Goal: Find specific page/section: Find specific page/section

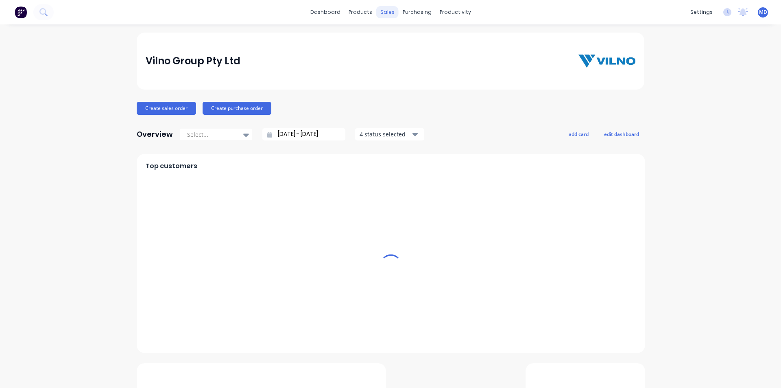
click at [383, 11] on div "sales" at bounding box center [387, 12] width 22 height 12
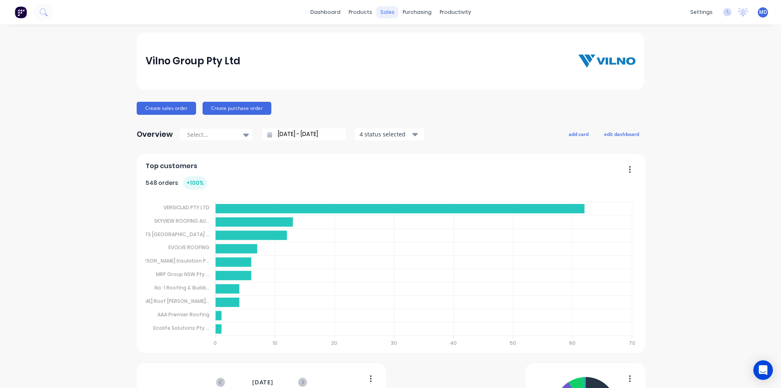
click at [385, 11] on div "sales" at bounding box center [387, 12] width 22 height 12
click at [355, 11] on div "products" at bounding box center [361, 12] width 32 height 12
click at [382, 37] on div "Product Catalogue" at bounding box center [393, 38] width 50 height 7
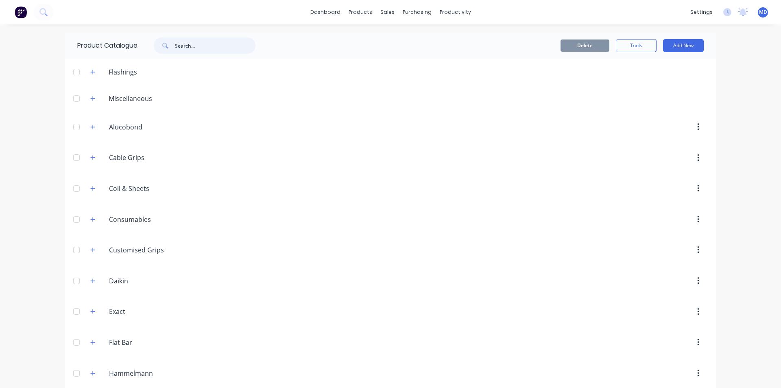
click at [204, 45] on input "text" at bounding box center [215, 45] width 81 height 16
type input "a4"
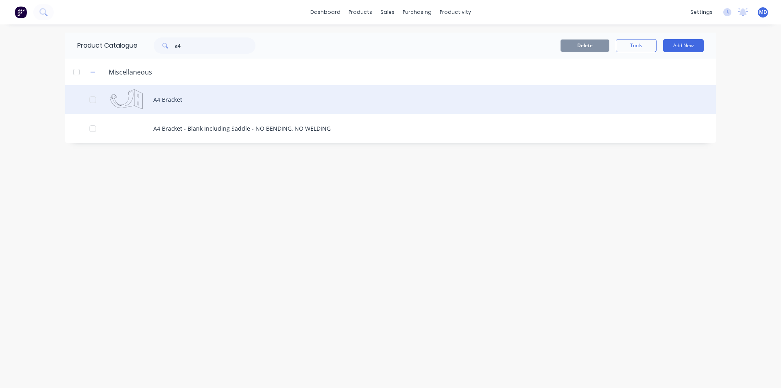
click at [175, 98] on div "A4 Bracket" at bounding box center [390, 99] width 651 height 29
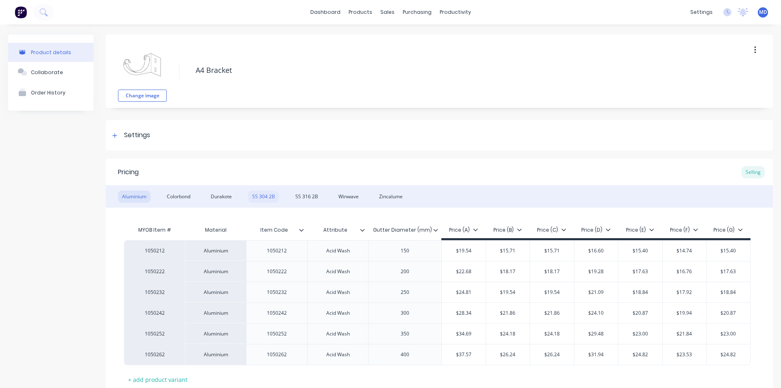
click at [263, 194] on div "SS 304 2B" at bounding box center [263, 196] width 31 height 12
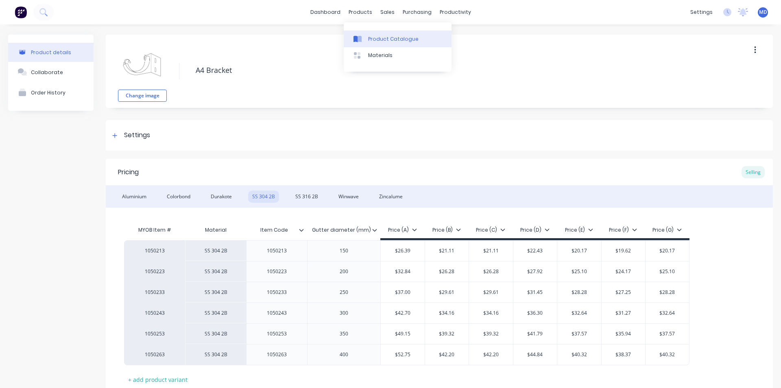
click at [393, 42] on div "Product Catalogue" at bounding box center [393, 38] width 50 height 7
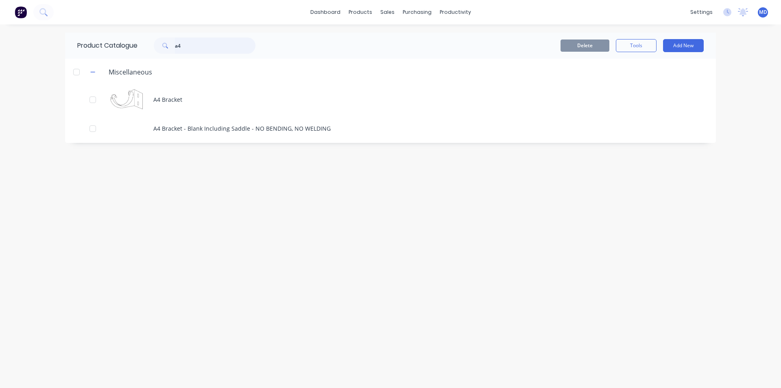
drag, startPoint x: 175, startPoint y: 48, endPoint x: 70, endPoint y: 33, distance: 105.7
click at [87, 37] on div "Product Catalogue a4" at bounding box center [170, 46] width 211 height 26
type input "roof"
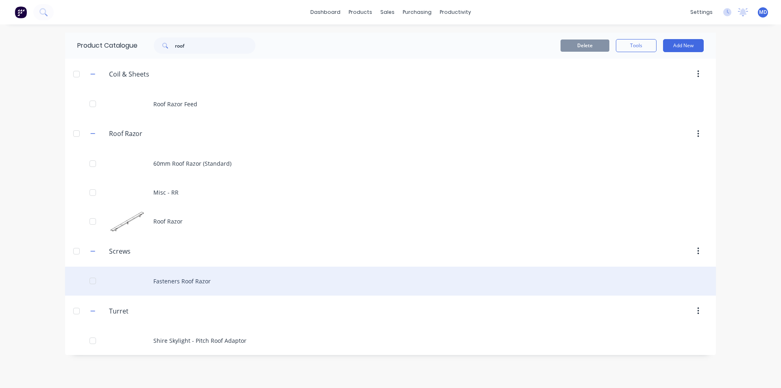
click at [193, 280] on div "Fasteners Roof Razor" at bounding box center [390, 280] width 651 height 29
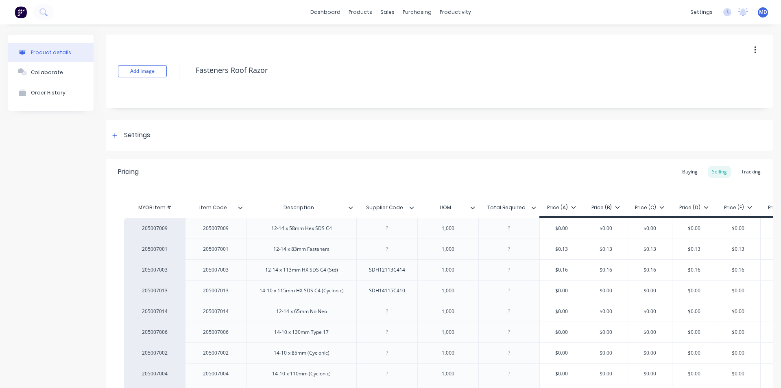
click at [740, 174] on div "Tracking" at bounding box center [751, 172] width 28 height 12
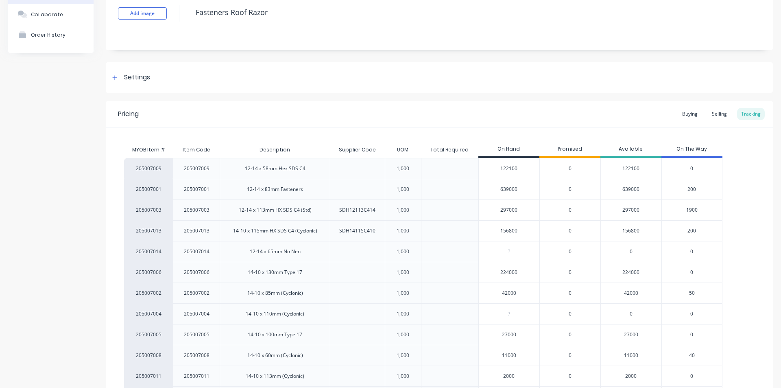
scroll to position [137, 0]
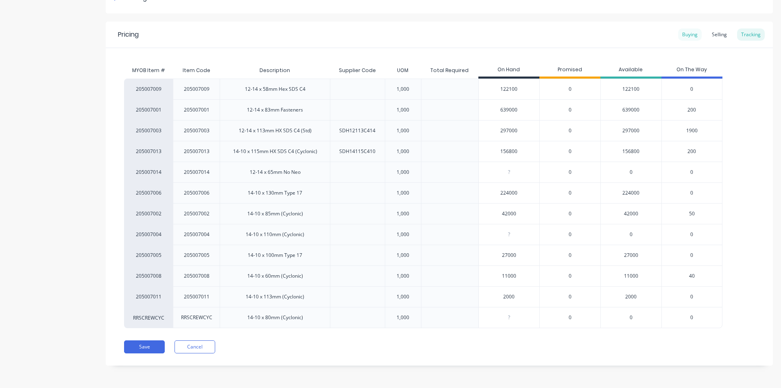
click at [685, 32] on div "Buying" at bounding box center [690, 34] width 24 height 12
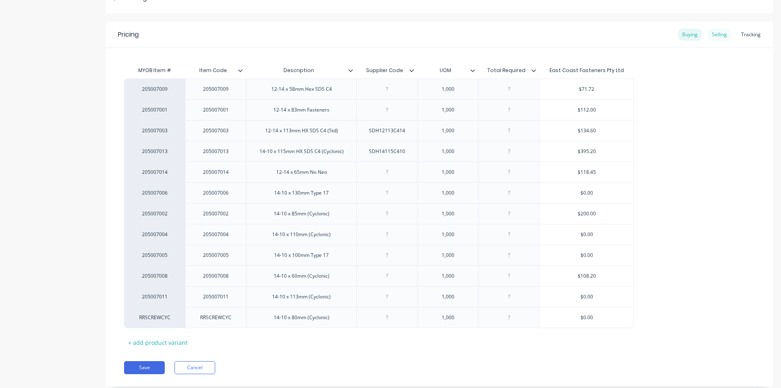
drag, startPoint x: 716, startPoint y: 34, endPoint x: 713, endPoint y: 31, distance: 4.6
click at [716, 33] on div "Selling" at bounding box center [719, 34] width 23 height 12
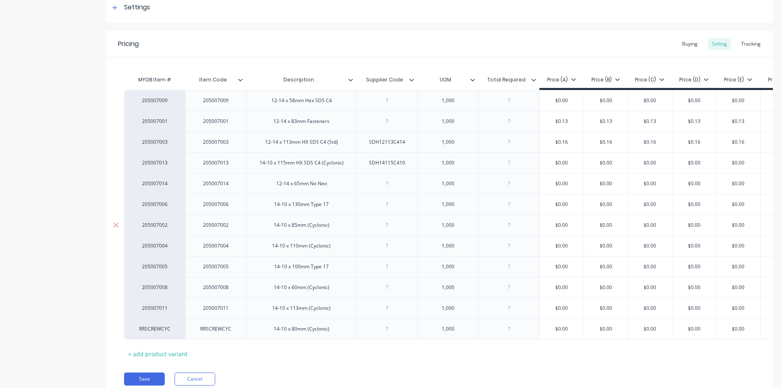
scroll to position [163, 0]
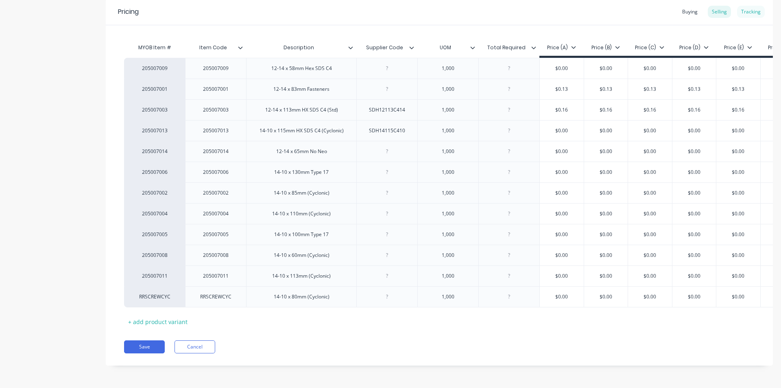
click at [747, 8] on div "Tracking" at bounding box center [751, 12] width 28 height 12
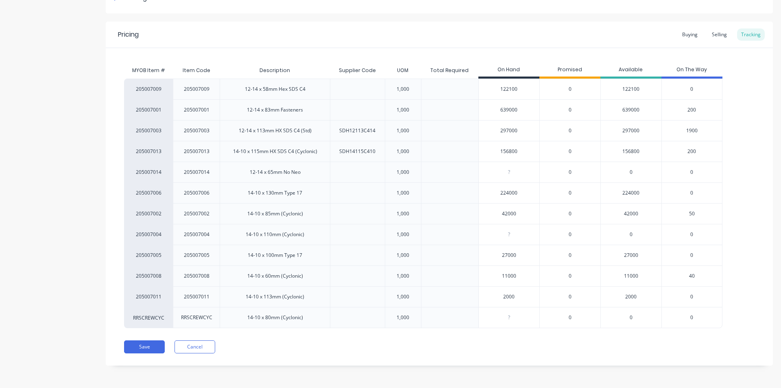
scroll to position [0, 0]
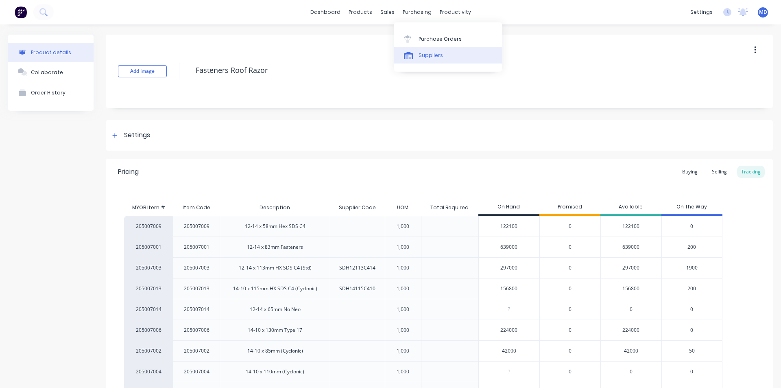
click at [430, 55] on div "Suppliers" at bounding box center [431, 55] width 24 height 7
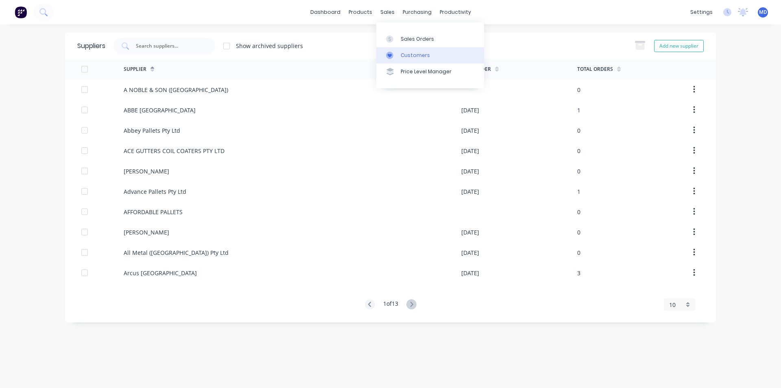
click at [410, 54] on div "Customers" at bounding box center [415, 55] width 29 height 7
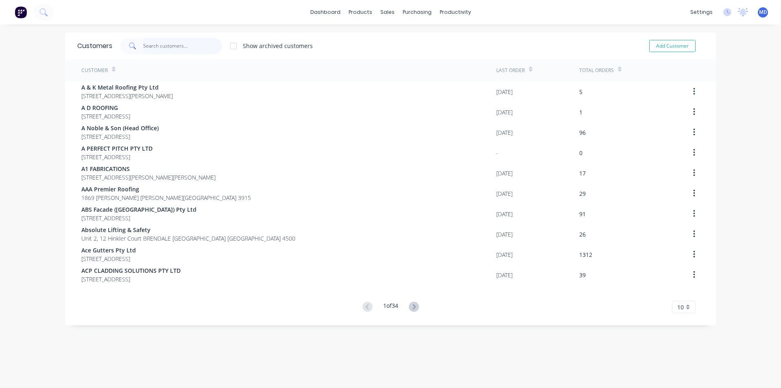
click at [193, 46] on input "text" at bounding box center [182, 46] width 79 height 16
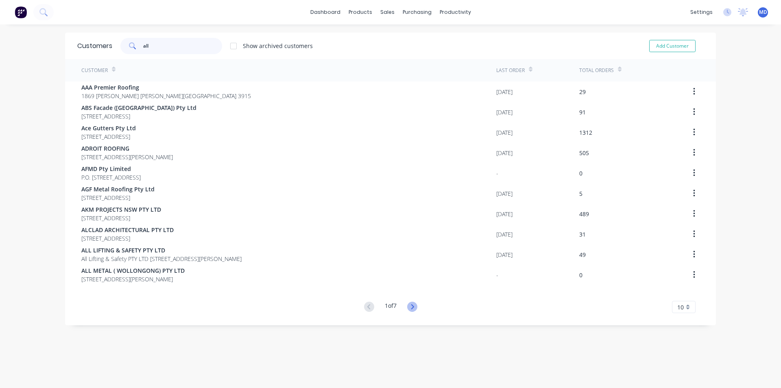
type input "all"
click at [412, 306] on icon at bounding box center [412, 306] width 3 height 5
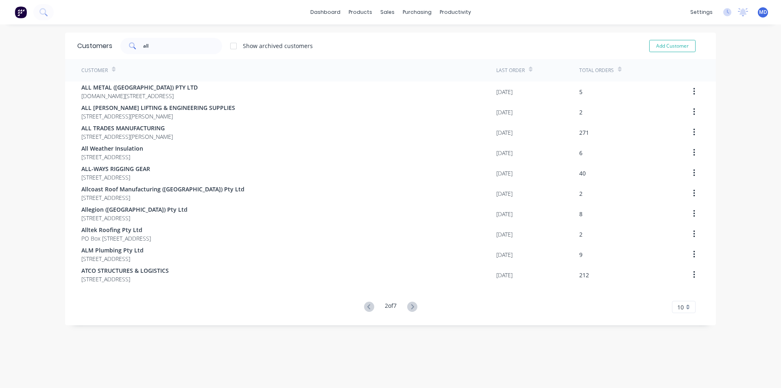
click at [412, 306] on icon at bounding box center [412, 306] width 3 height 5
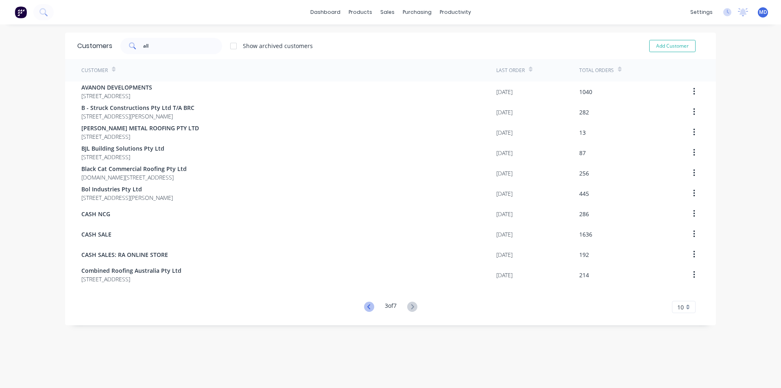
click at [364, 304] on icon at bounding box center [369, 306] width 10 height 10
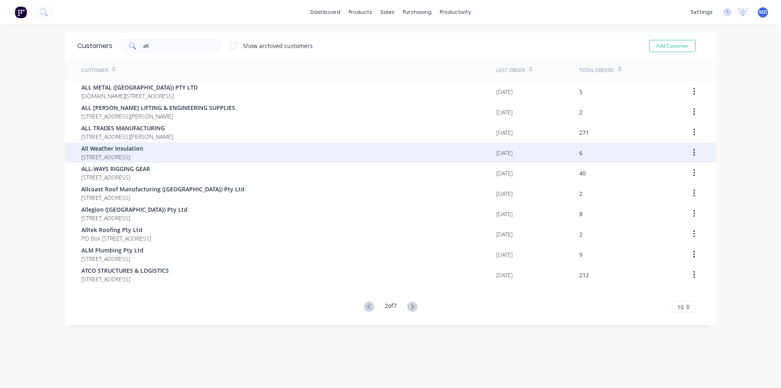
click at [138, 155] on span "[STREET_ADDRESS]" at bounding box center [112, 157] width 62 height 9
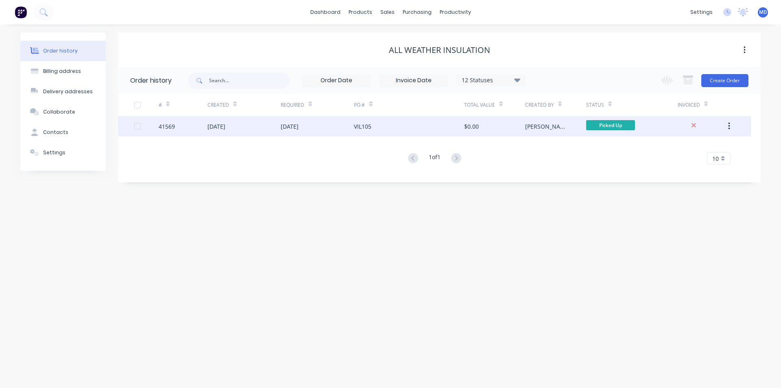
click at [253, 122] on div "[DATE]" at bounding box center [243, 126] width 73 height 20
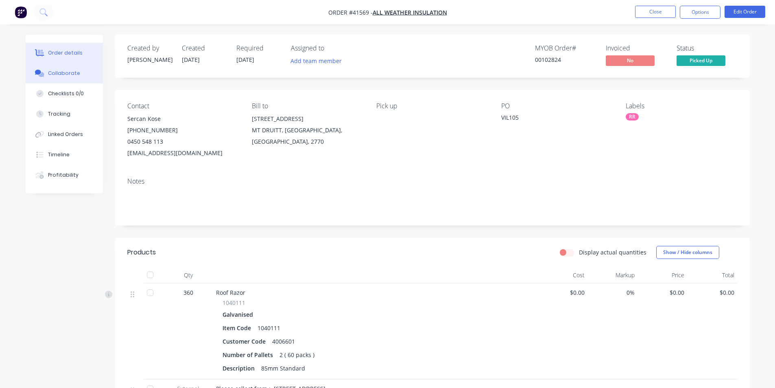
click at [68, 73] on div "Collaborate" at bounding box center [64, 73] width 32 height 7
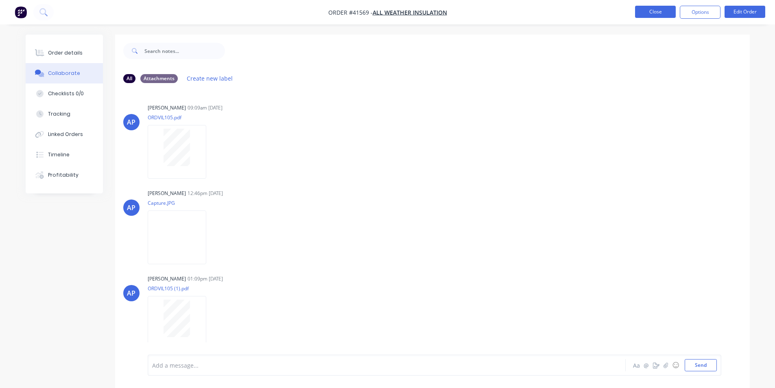
click at [652, 11] on button "Close" at bounding box center [655, 12] width 41 height 12
